Goal: Task Accomplishment & Management: Complete application form

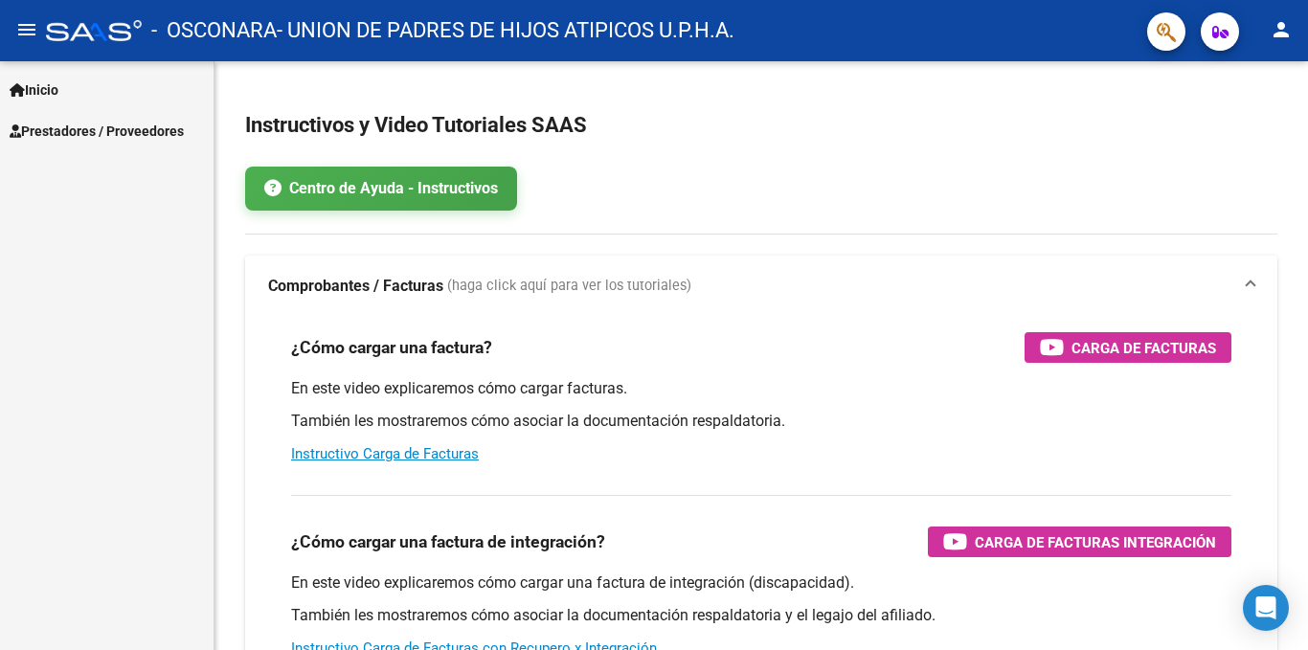
click at [75, 129] on span "Prestadores / Proveedores" at bounding box center [97, 131] width 174 height 21
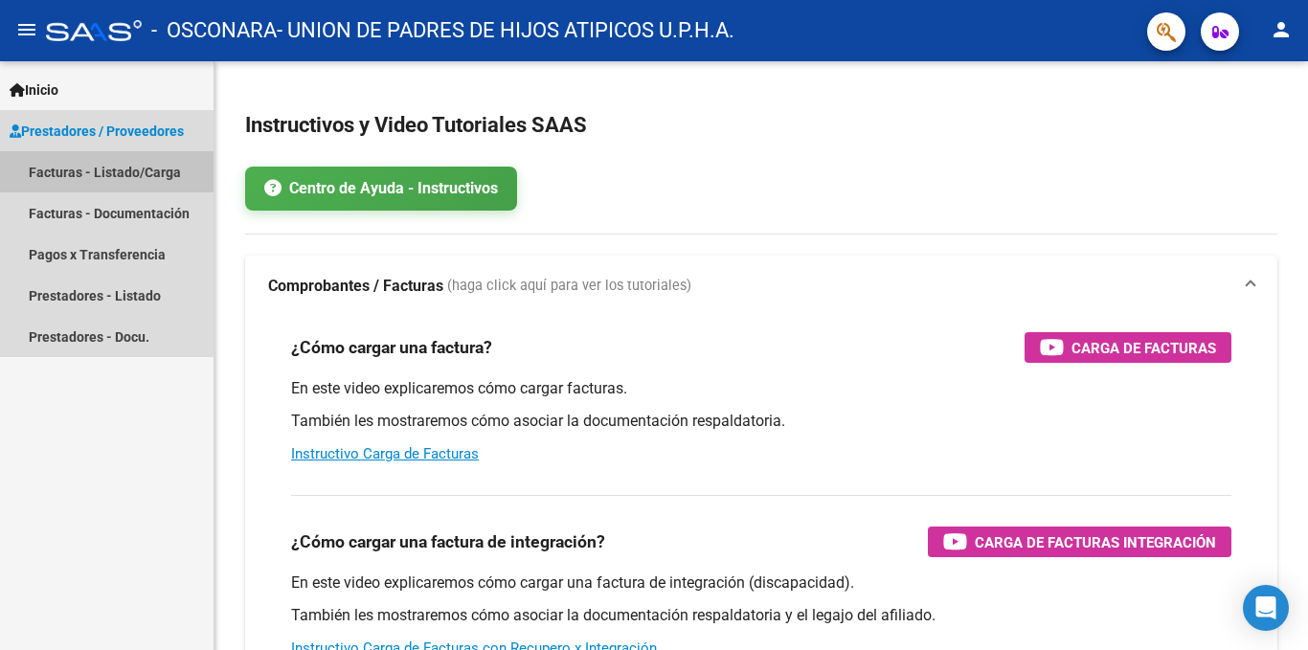
click at [83, 169] on link "Facturas - Listado/Carga" at bounding box center [107, 171] width 214 height 41
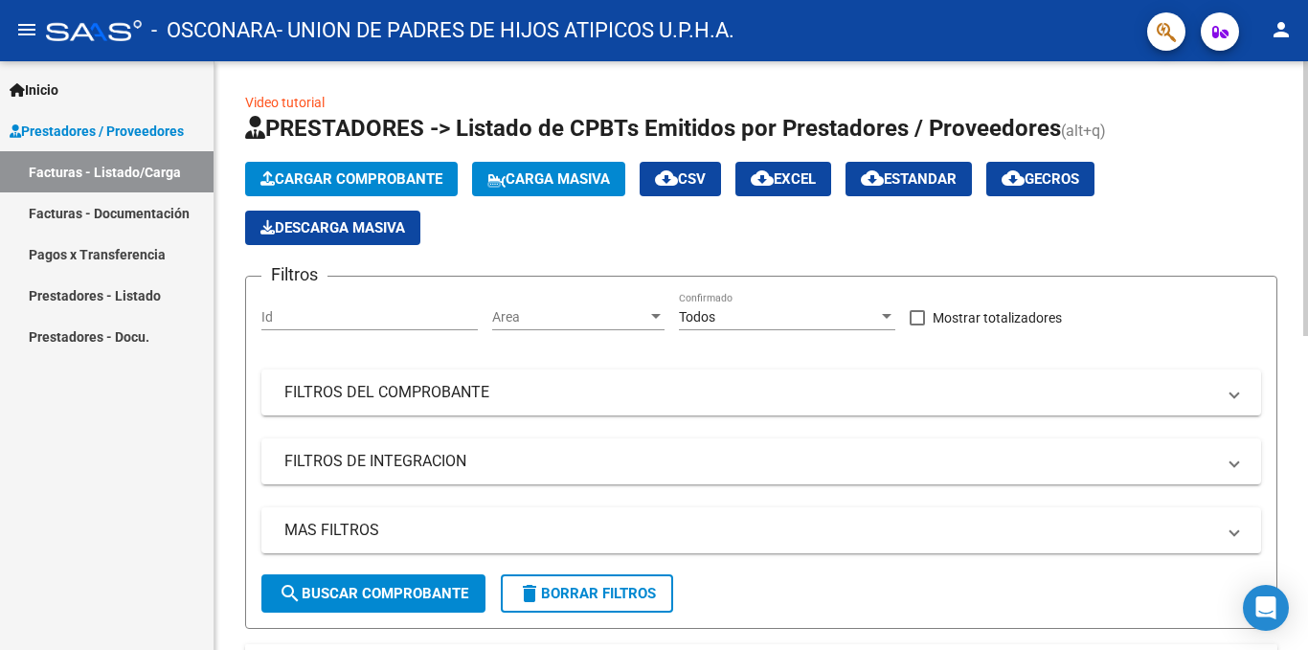
click at [374, 163] on button "Cargar Comprobante" at bounding box center [351, 179] width 213 height 34
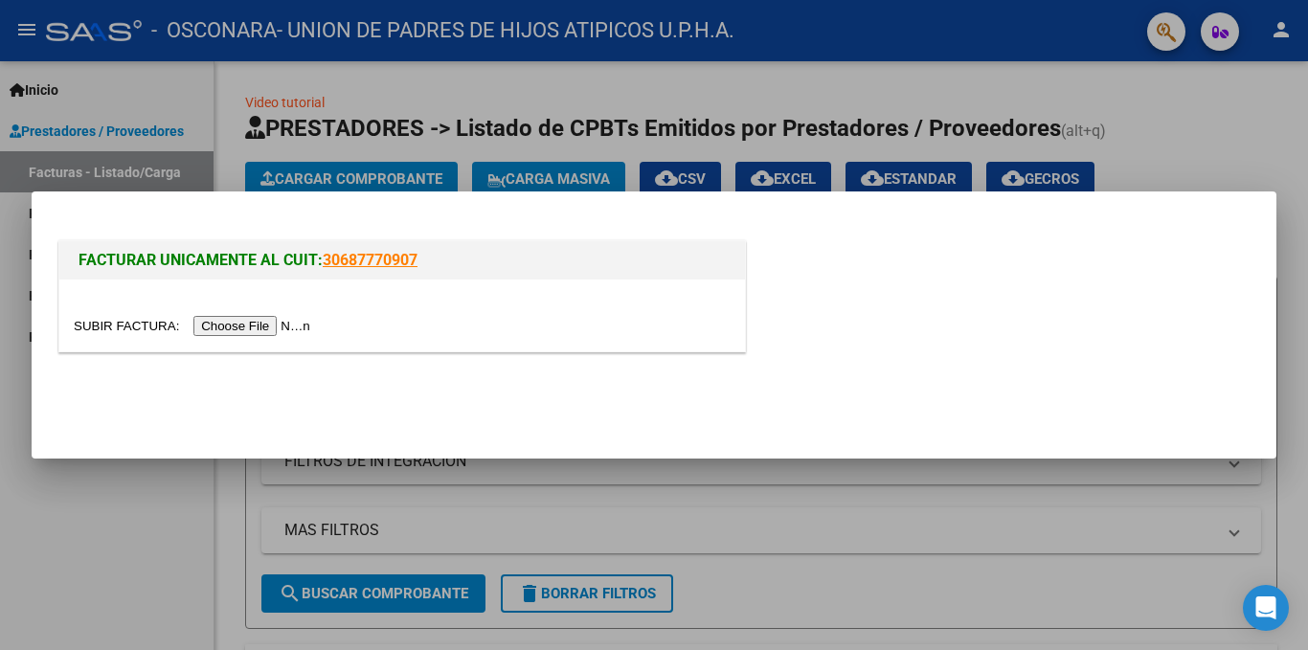
click at [269, 323] on input "file" at bounding box center [195, 326] width 242 height 20
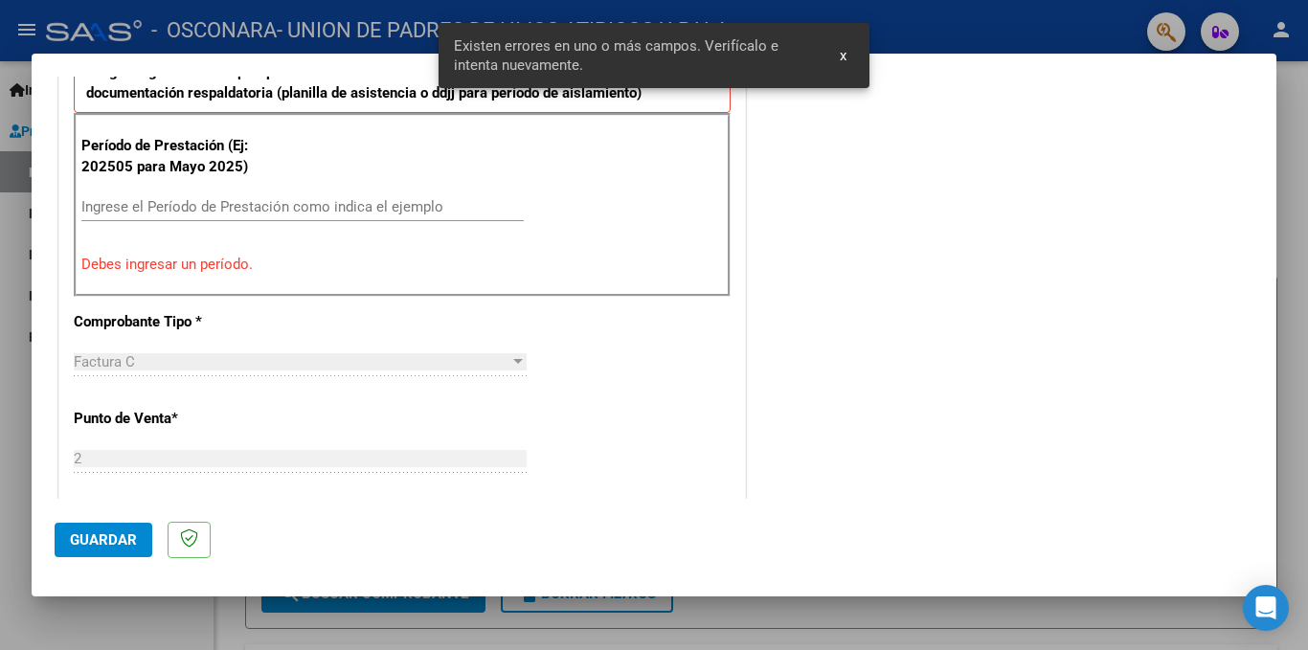
scroll to position [689, 0]
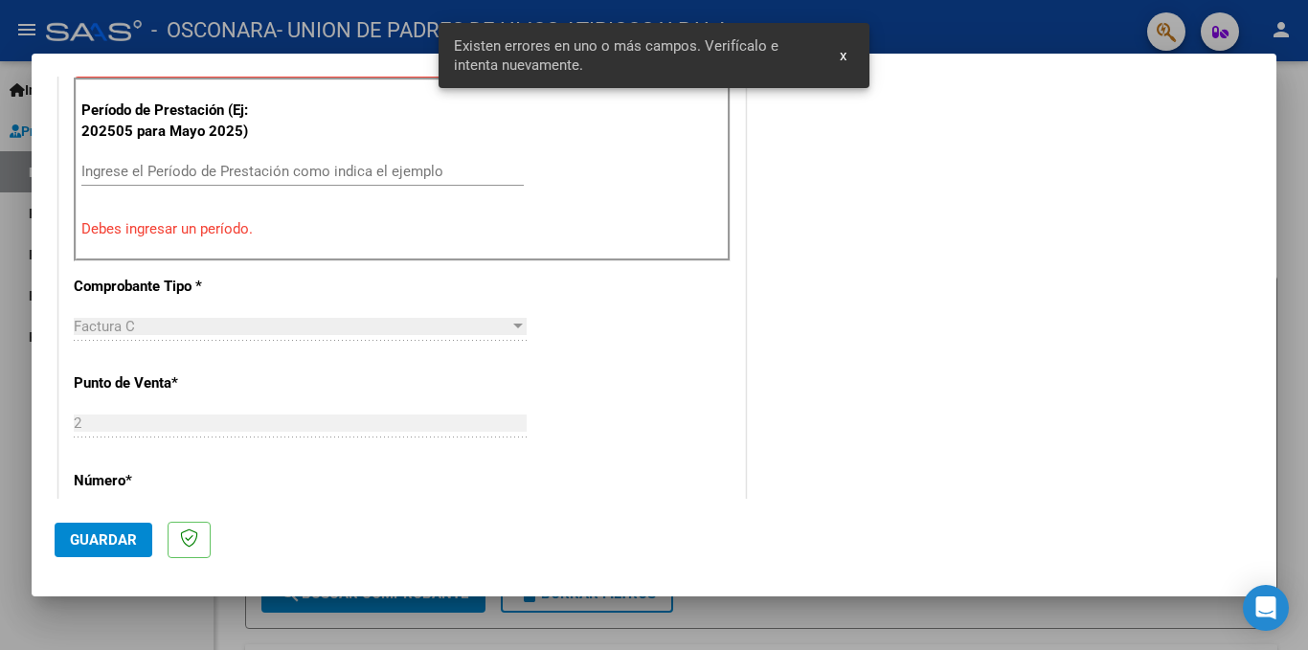
click at [320, 174] on input "Ingrese el Período de Prestación como indica el ejemplo" at bounding box center [302, 171] width 442 height 17
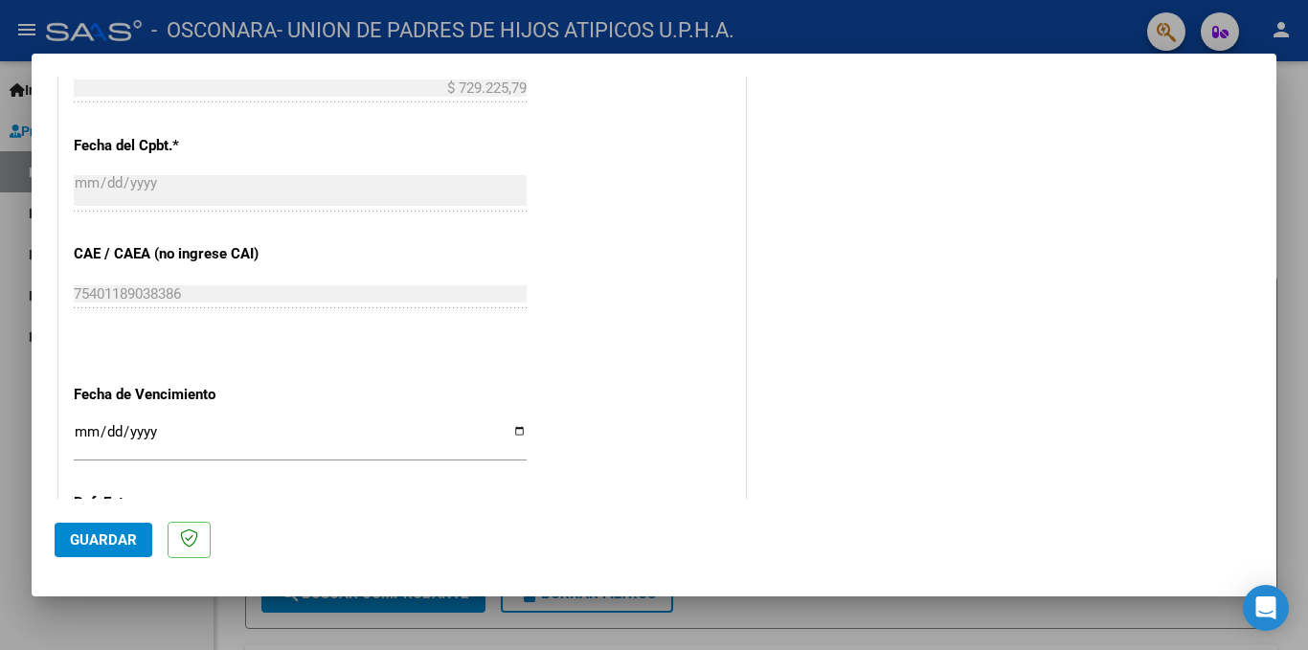
scroll to position [1359, 0]
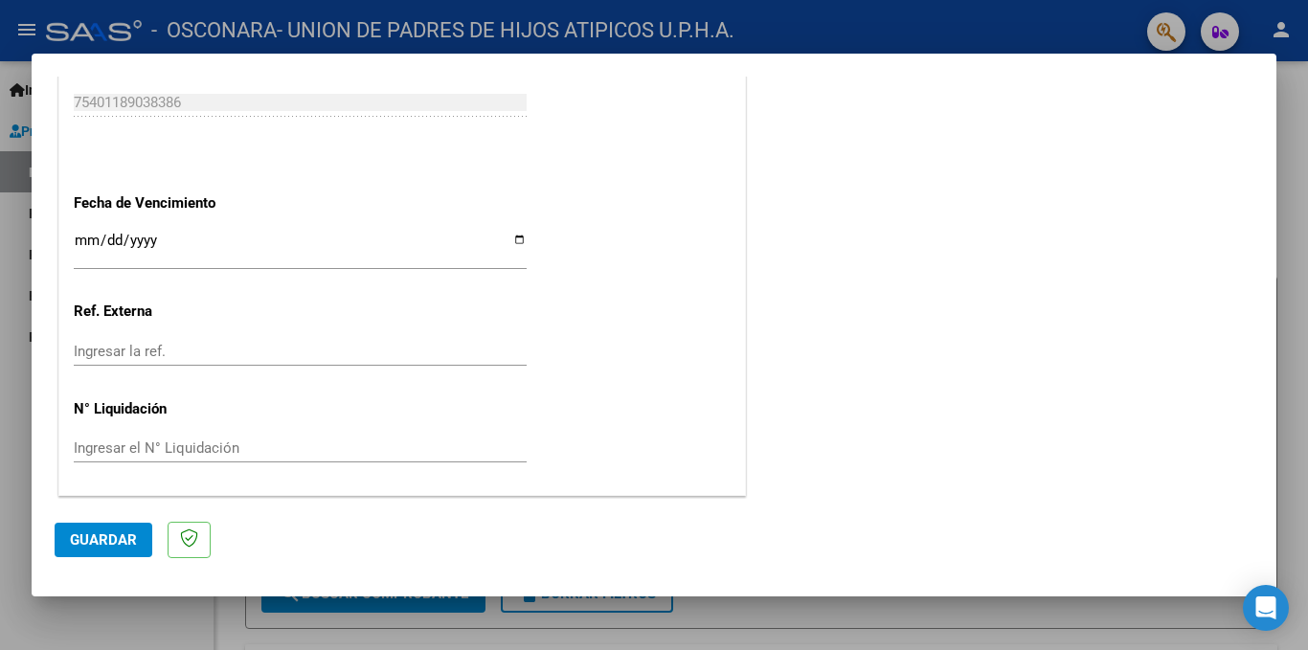
type input "202509"
click at [516, 241] on input "Ingresar la fecha" at bounding box center [300, 248] width 453 height 31
type input "[DATE]"
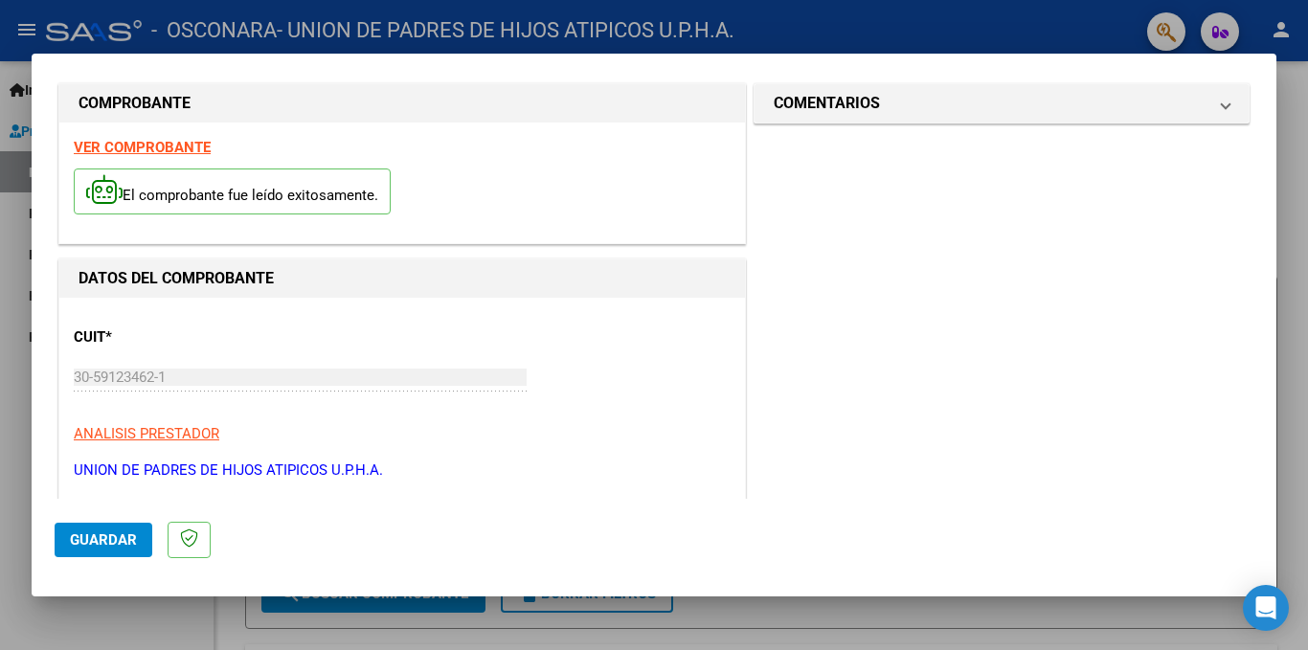
scroll to position [0, 0]
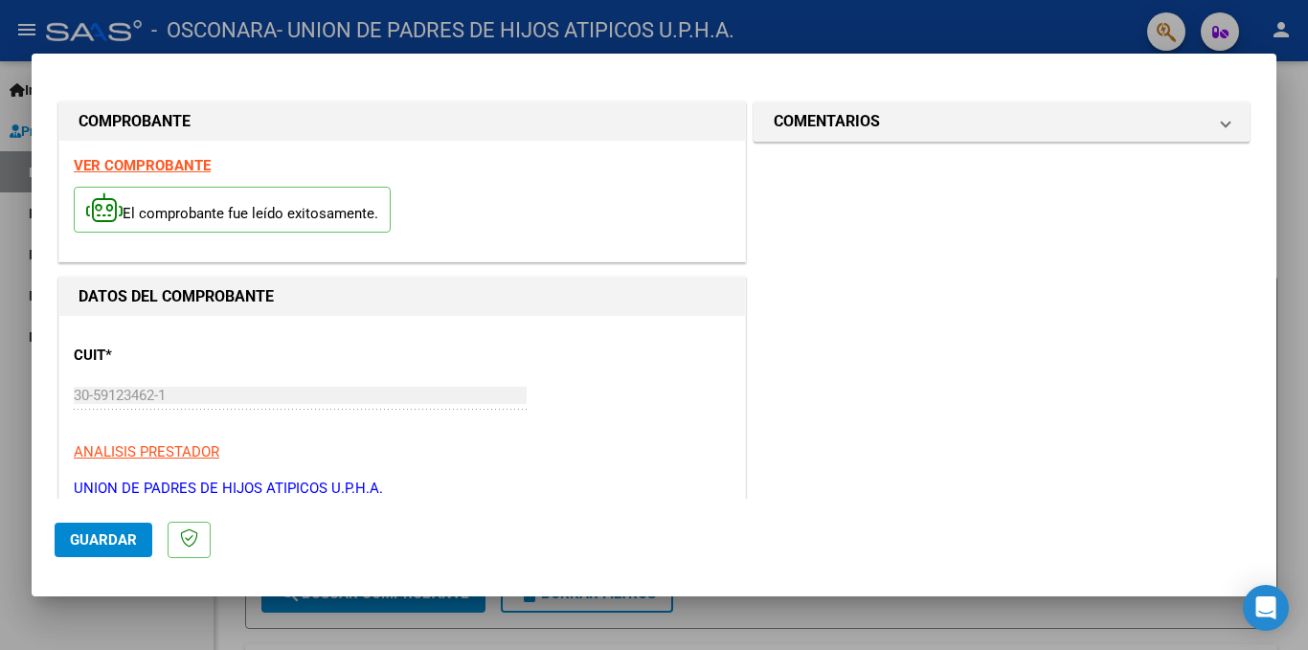
click at [126, 536] on span "Guardar" at bounding box center [103, 540] width 67 height 17
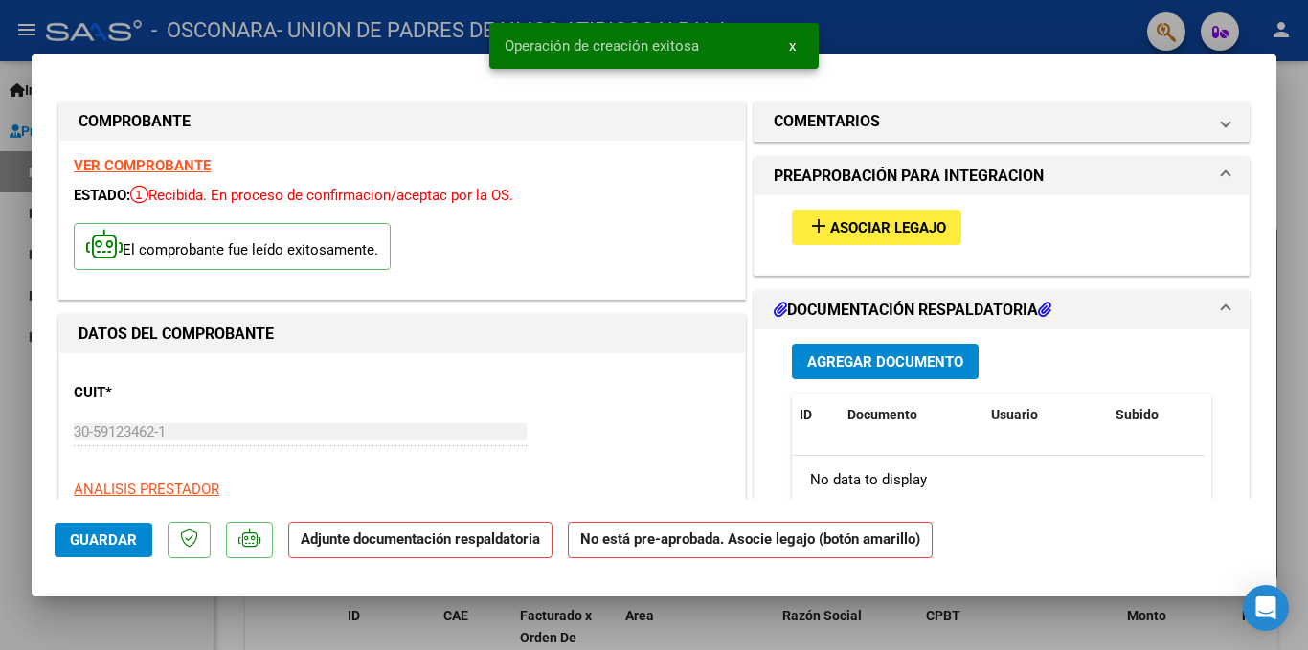
click at [885, 230] on span "Asociar Legajo" at bounding box center [888, 227] width 116 height 17
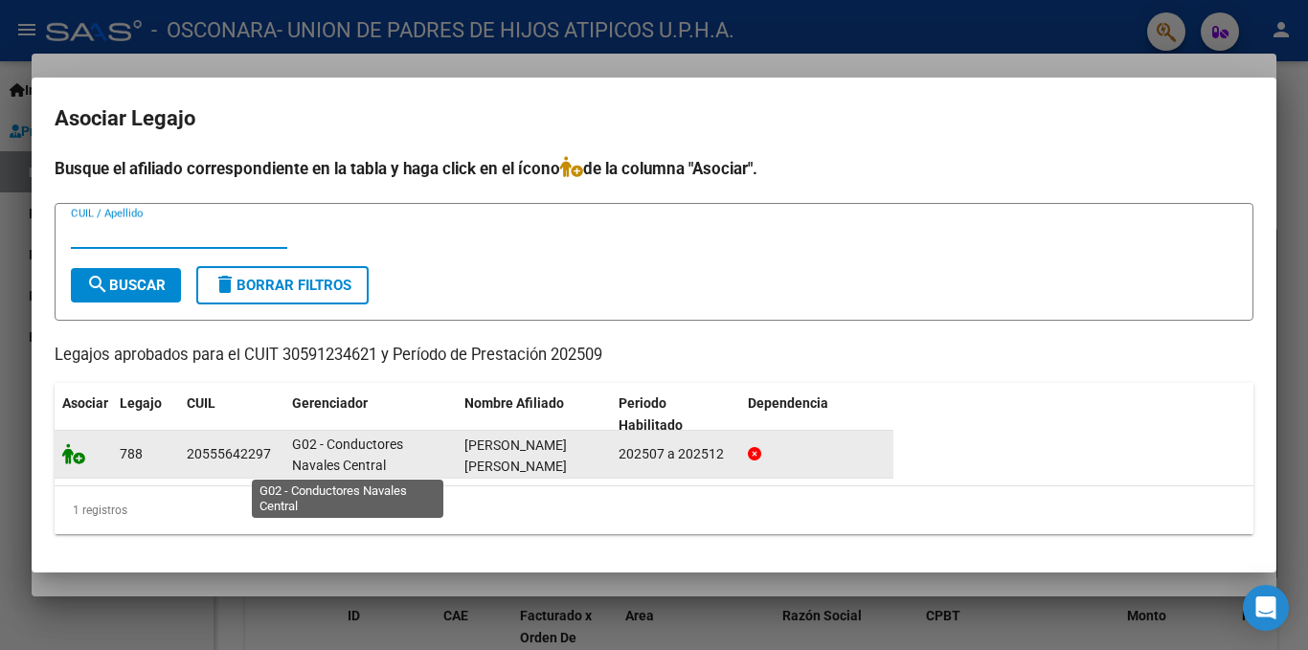
scroll to position [3, 0]
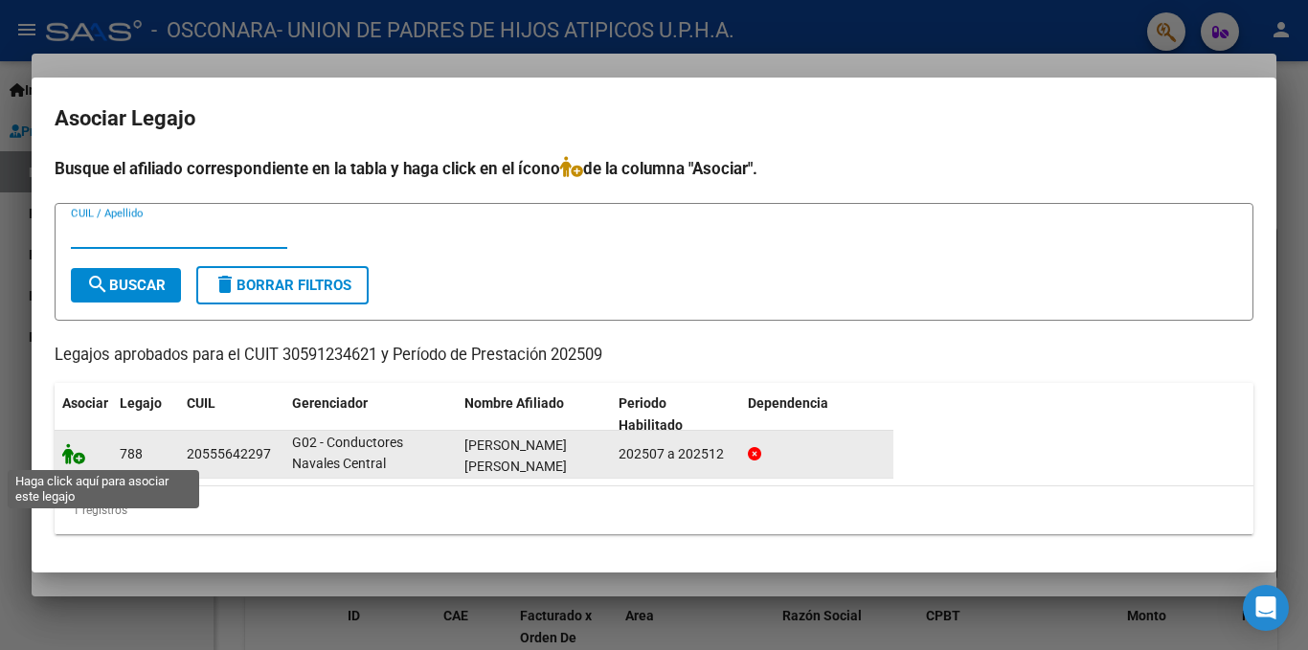
click at [72, 456] on icon at bounding box center [73, 453] width 23 height 21
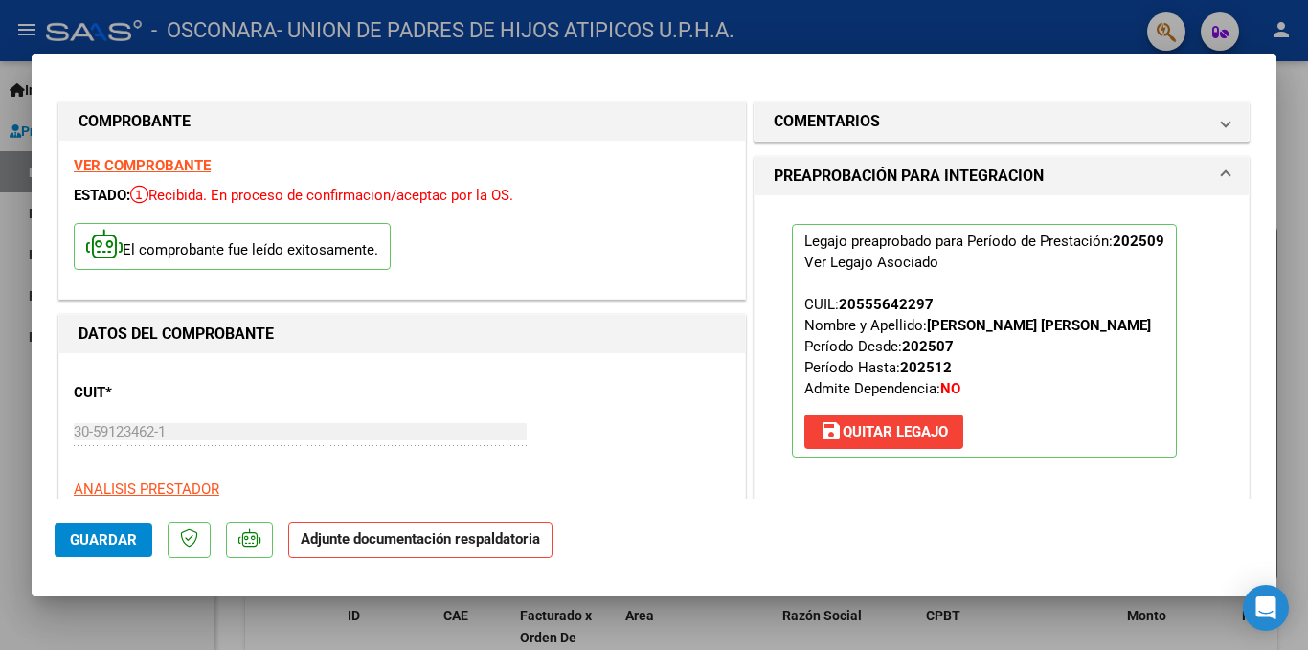
scroll to position [383, 0]
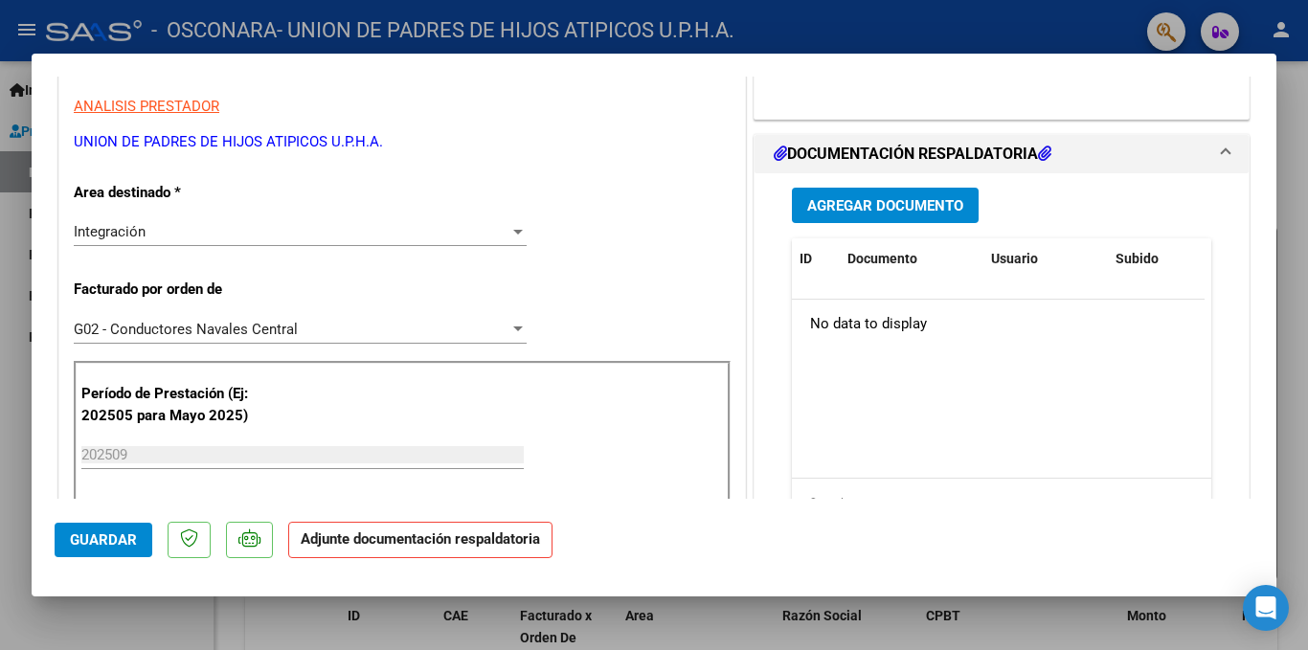
click at [896, 188] on button "Agregar Documento" at bounding box center [885, 205] width 187 height 35
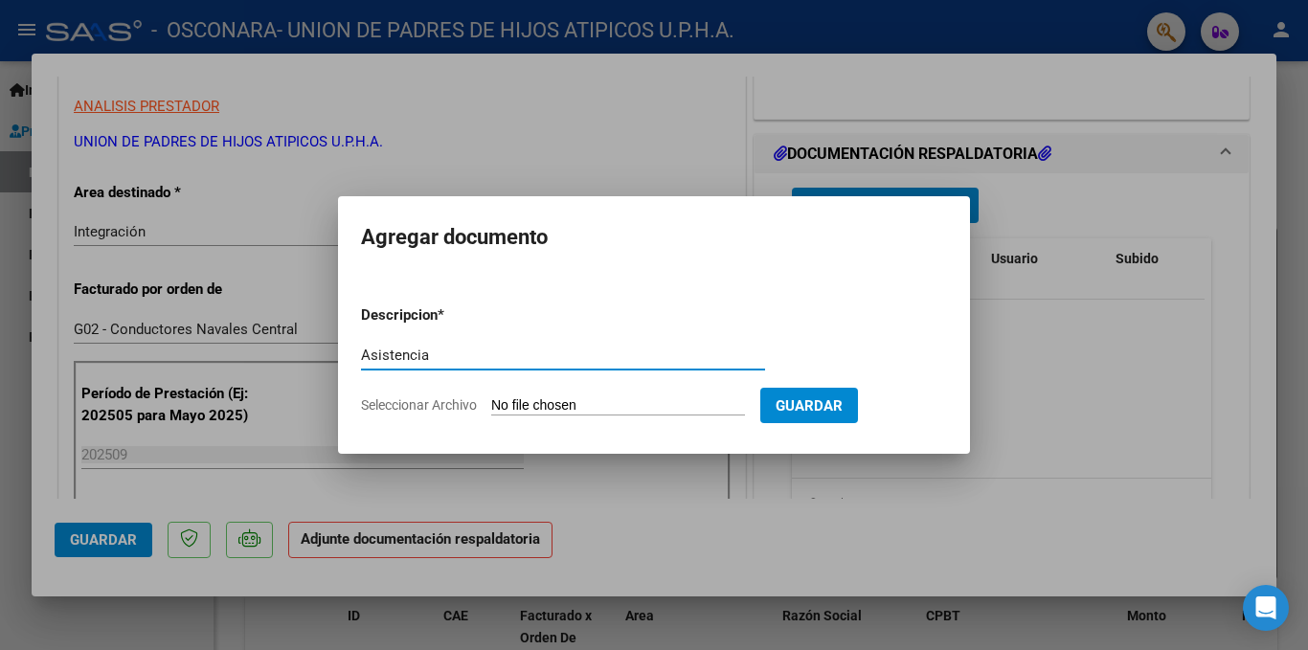
type input "Asistencia"
click at [453, 402] on span "Seleccionar Archivo" at bounding box center [419, 404] width 116 height 15
click at [491, 402] on input "Seleccionar Archivo" at bounding box center [618, 406] width 254 height 18
type input "C:\fakepath\[PERSON_NAME] fact 09-2025.pdf"
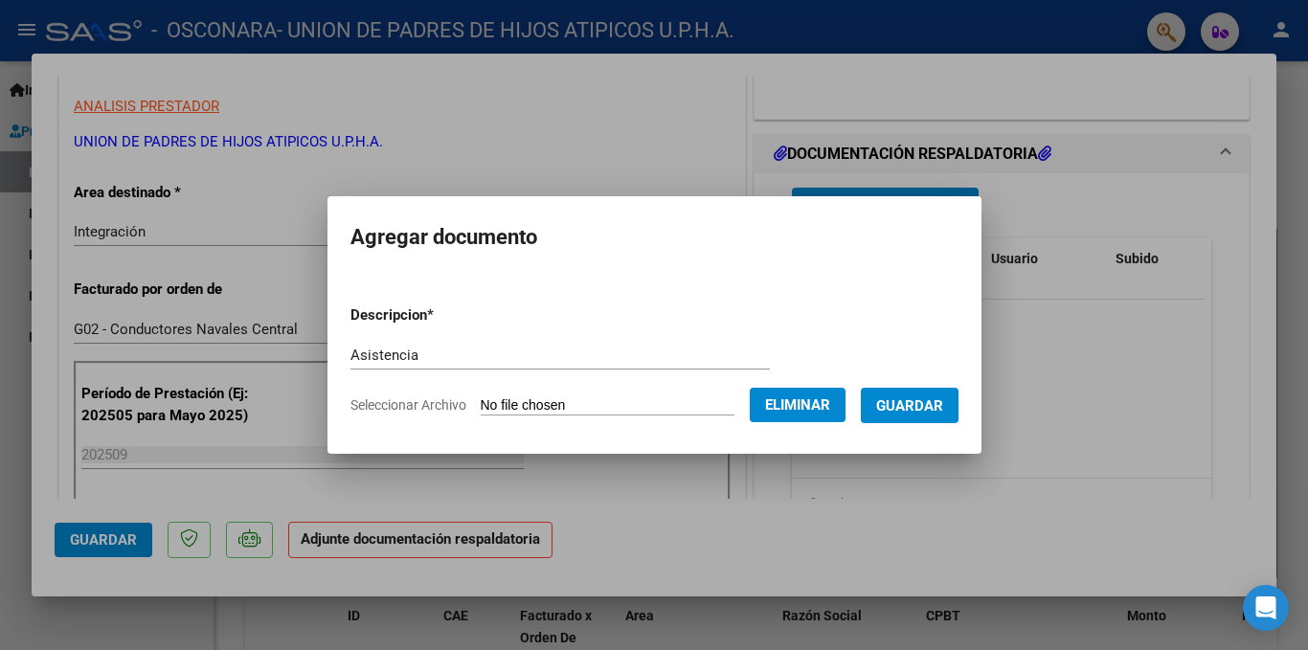
click at [935, 402] on span "Guardar" at bounding box center [909, 405] width 67 height 17
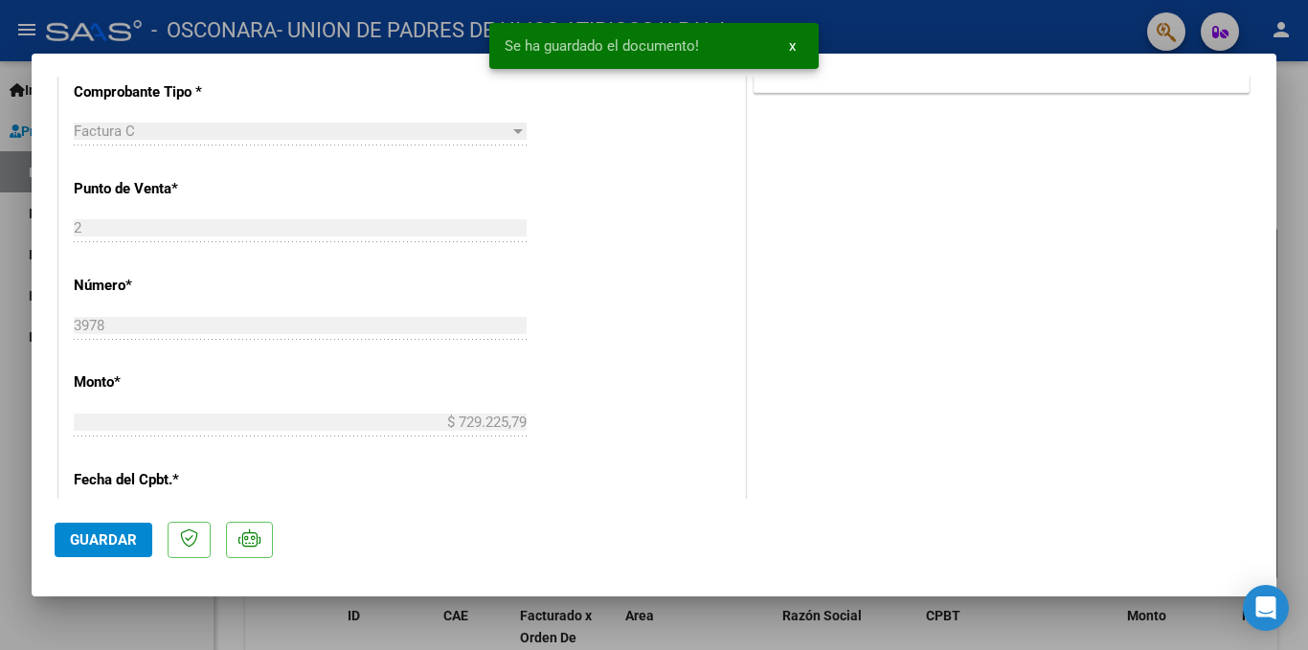
scroll to position [1389, 0]
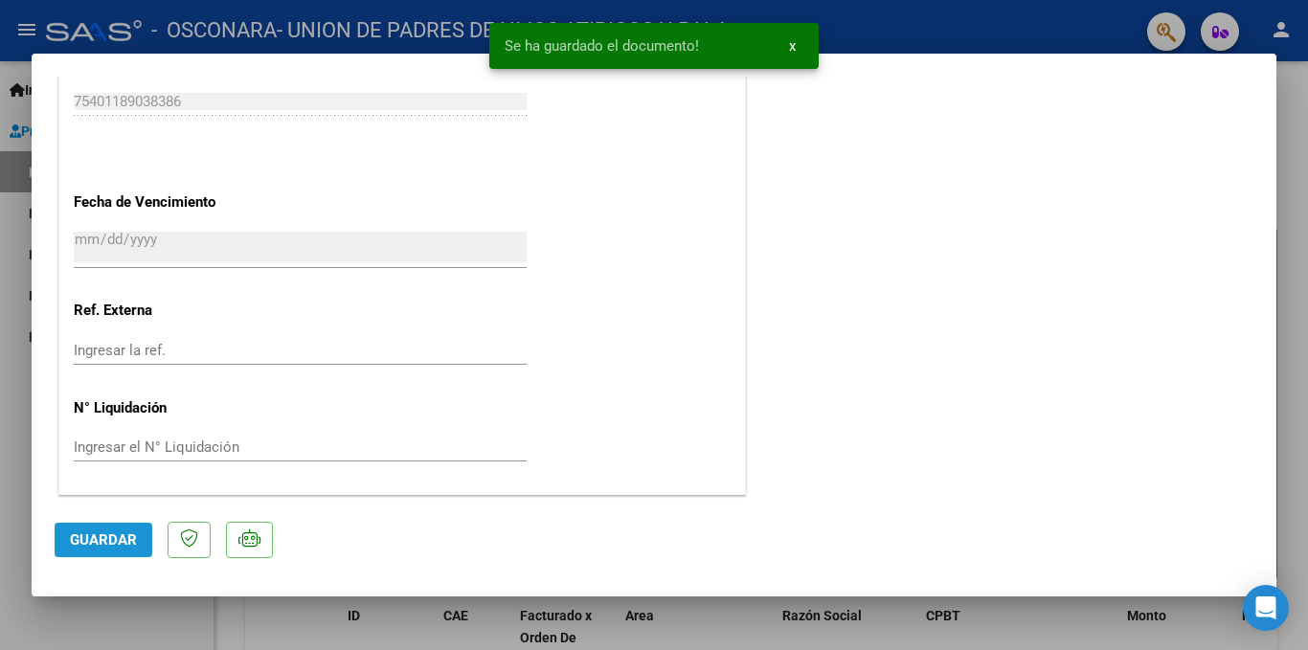
click at [111, 536] on span "Guardar" at bounding box center [103, 540] width 67 height 17
click at [1054, 637] on div at bounding box center [654, 325] width 1308 height 650
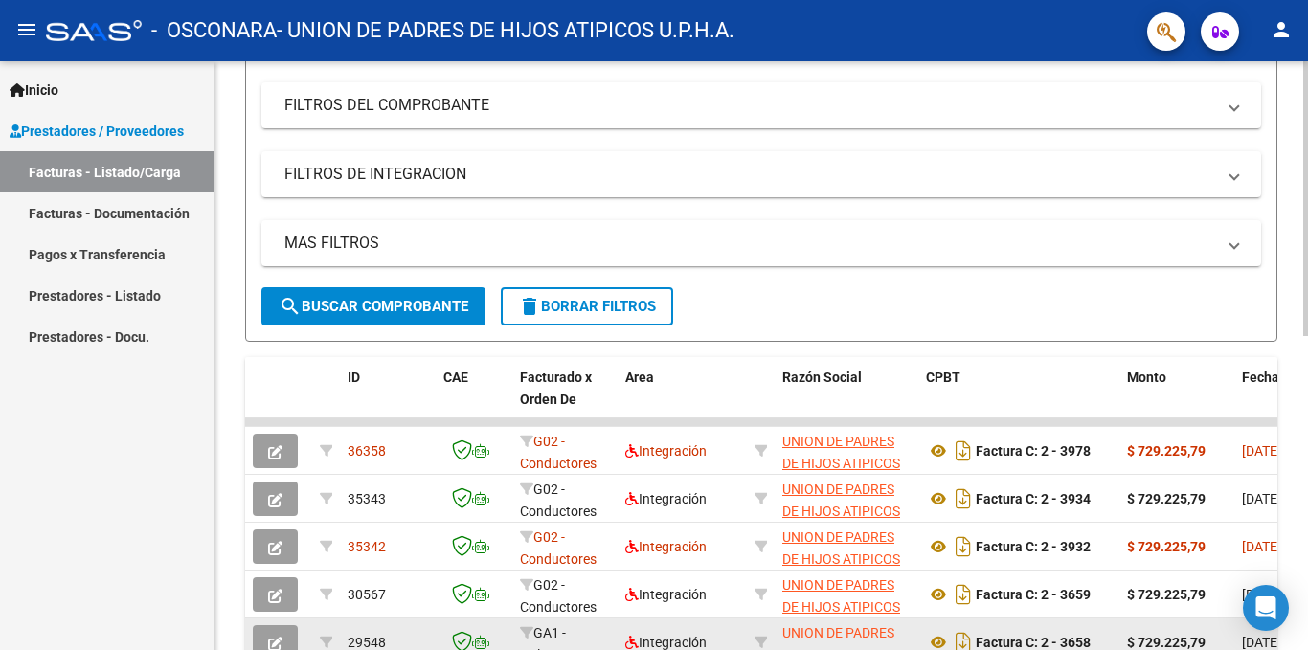
scroll to position [0, 0]
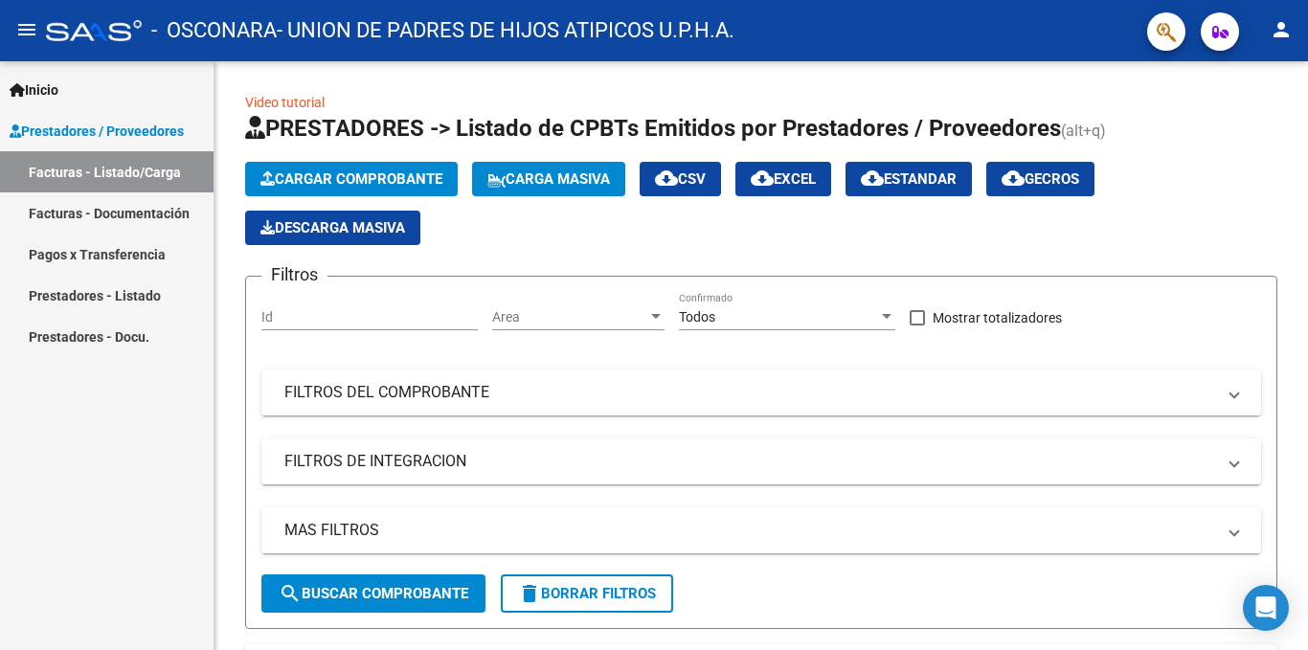
click at [58, 79] on span "Inicio" at bounding box center [34, 89] width 49 height 21
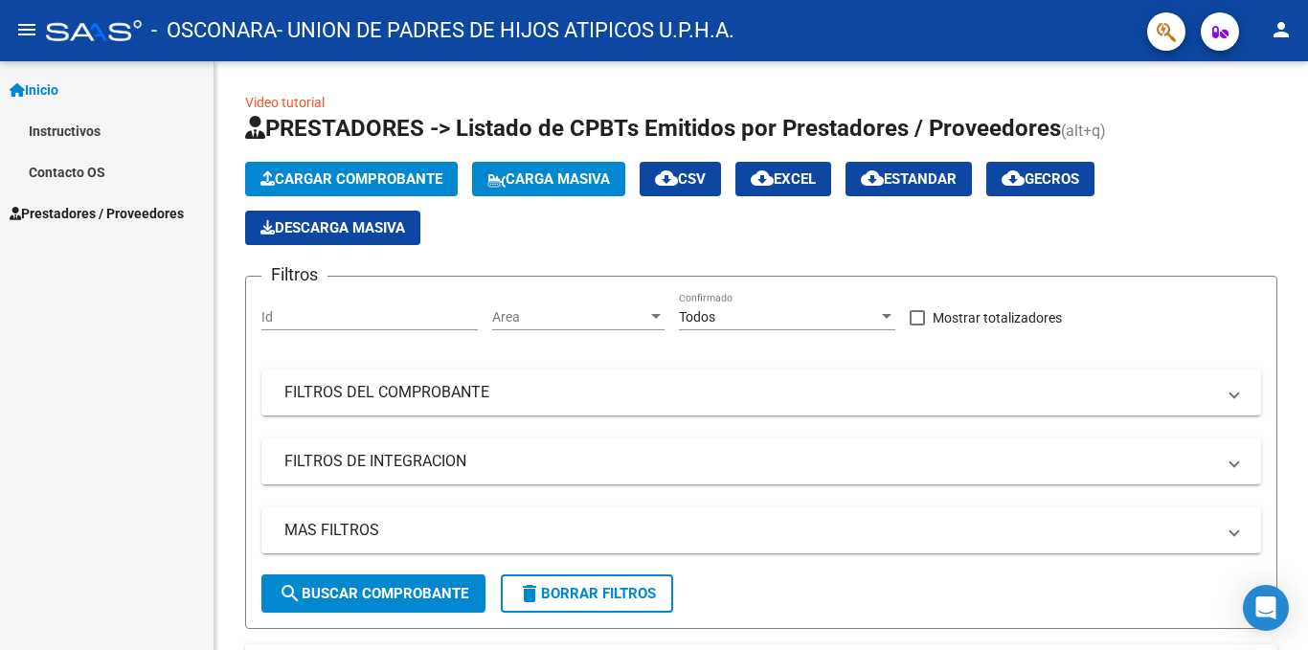
click at [82, 75] on link "Inicio" at bounding box center [107, 89] width 214 height 41
